Goal: Information Seeking & Learning: Learn about a topic

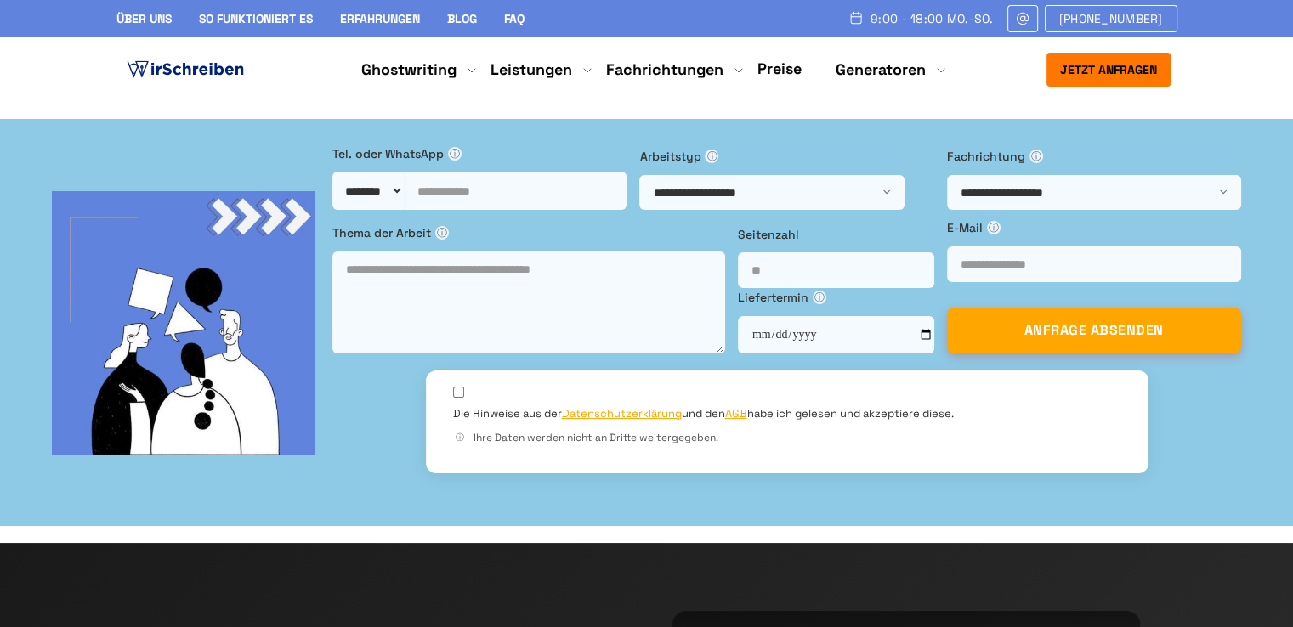
click at [786, 65] on link "Preise" at bounding box center [779, 69] width 44 height 20
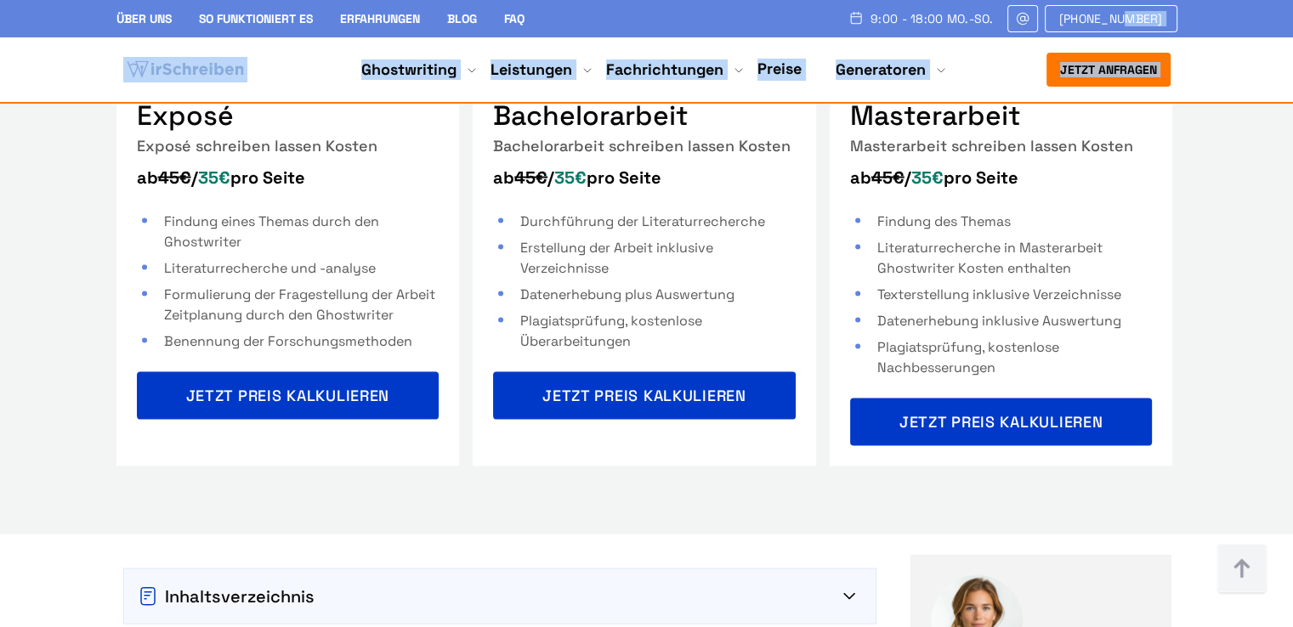
scroll to position [3429, 0]
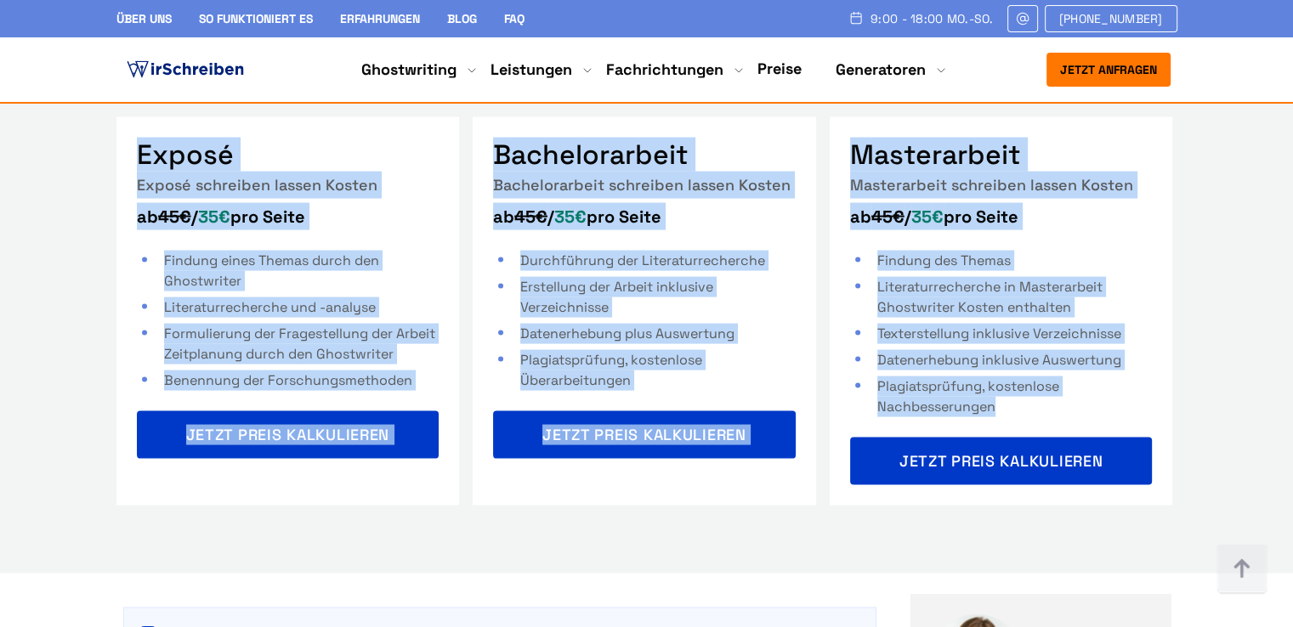
drag, startPoint x: 584, startPoint y: 399, endPoint x: 1038, endPoint y: 348, distance: 456.8
click at [1038, 348] on div "Durchschnittliche Preise bei WirSchreiben Arbeiten schreiben lassen Preise: Das…" at bounding box center [647, 67] width 1088 height 877
